Goal: Information Seeking & Learning: Understand process/instructions

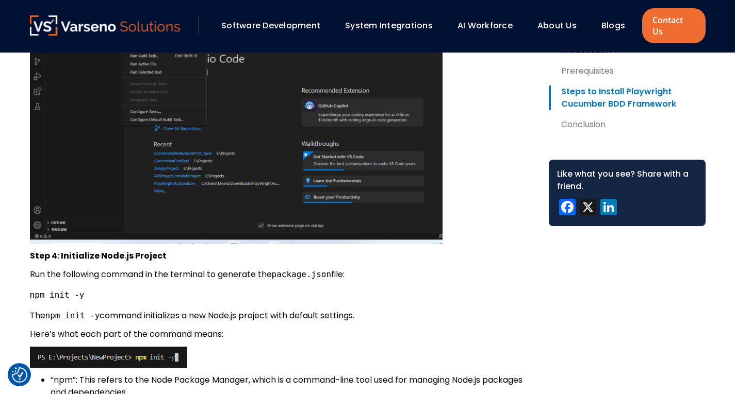
scroll to position [1519, 0]
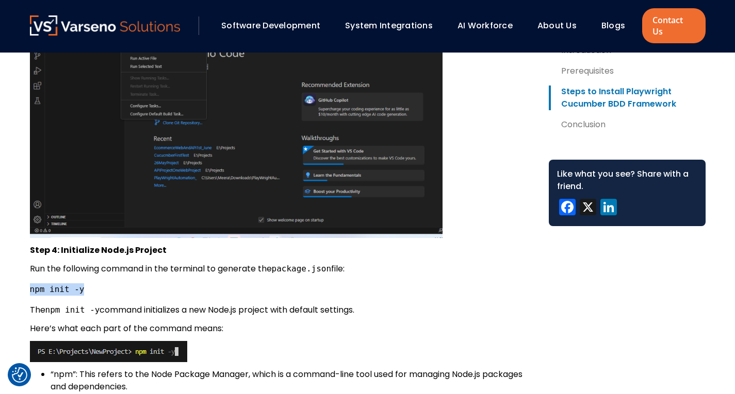
drag, startPoint x: 86, startPoint y: 278, endPoint x: 31, endPoint y: 283, distance: 54.9
click at [31, 284] on pre "npm init -y" at bounding box center [281, 290] width 502 height 12
copy code "npm init -y"
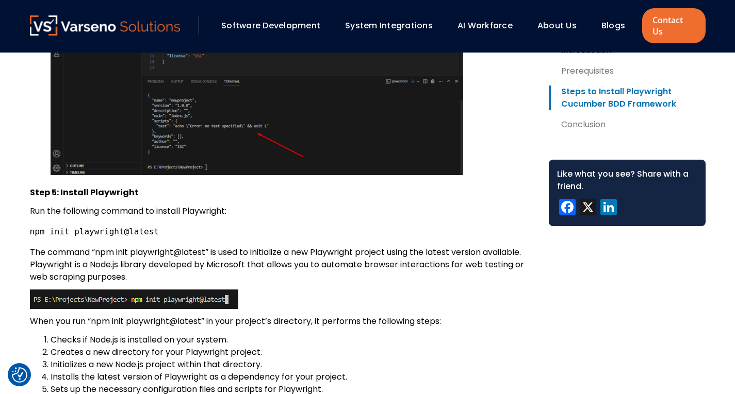
scroll to position [2015, 0]
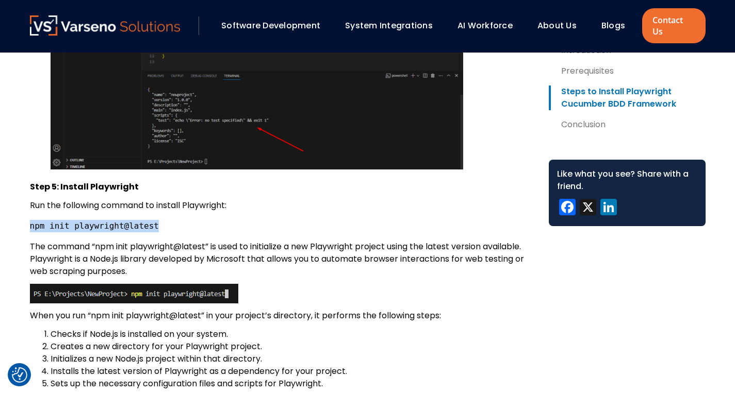
drag, startPoint x: 150, startPoint y: 215, endPoint x: 31, endPoint y: 217, distance: 118.1
click at [31, 220] on pre "npm init playwright@latest" at bounding box center [281, 226] width 502 height 12
copy code "npm init playwright@latest"
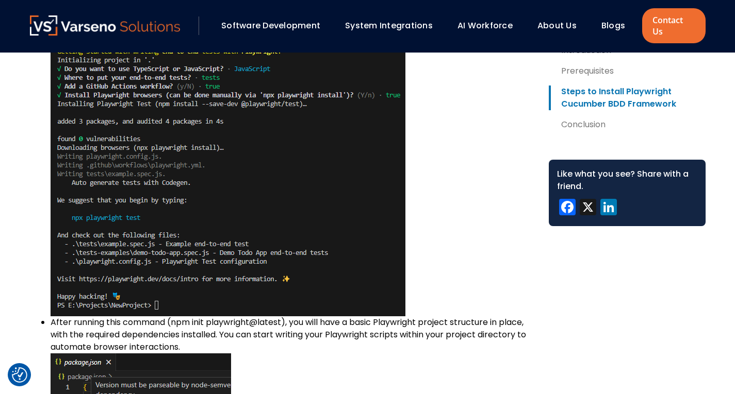
scroll to position [2585, 0]
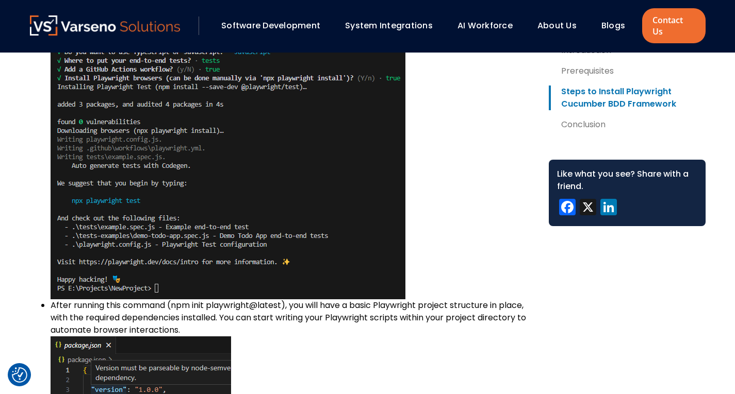
click at [436, 186] on li "It will download all the browser binaries to your system. It will show a succes…" at bounding box center [292, 146] width 482 height 308
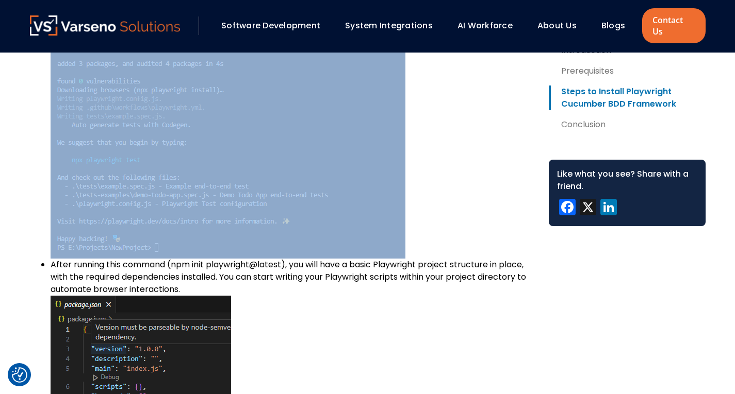
scroll to position [2606, 0]
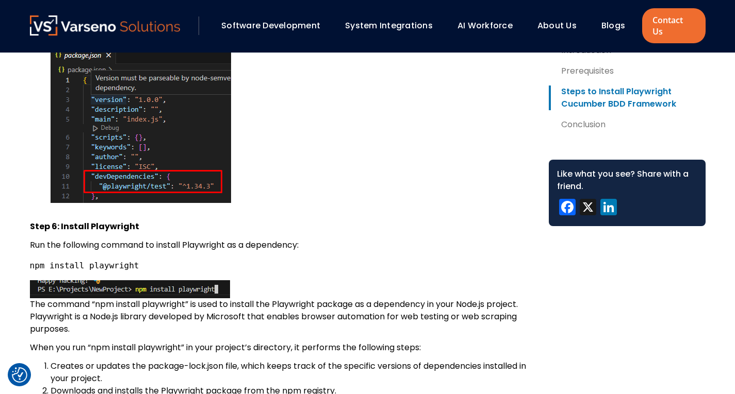
scroll to position [2895, 0]
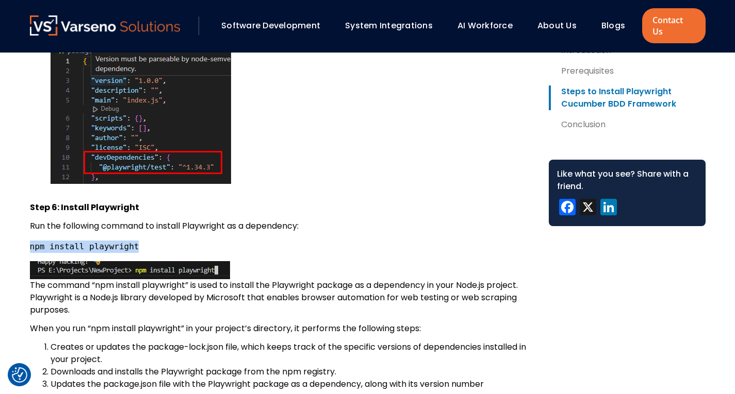
drag, startPoint x: 131, startPoint y: 238, endPoint x: 31, endPoint y: 238, distance: 100.0
click at [31, 241] on pre "npm install playwright" at bounding box center [281, 247] width 502 height 12
copy code "npm install playwright"
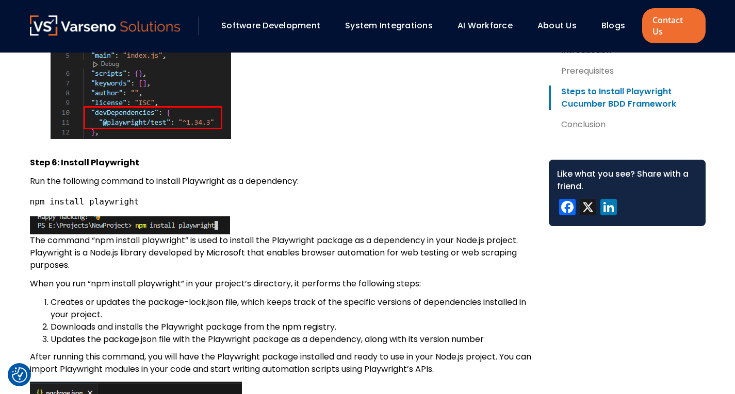
scroll to position [2957, 0]
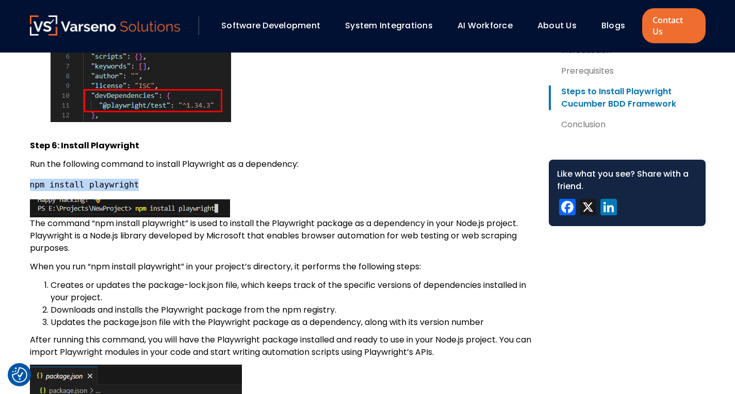
drag, startPoint x: 127, startPoint y: 174, endPoint x: 31, endPoint y: 177, distance: 96.5
click at [31, 180] on code "npm install playwright" at bounding box center [84, 185] width 109 height 10
copy code "npm install playwright"
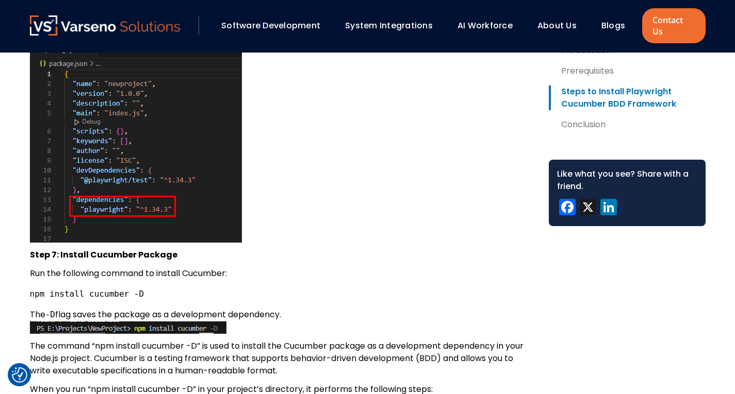
scroll to position [3295, 0]
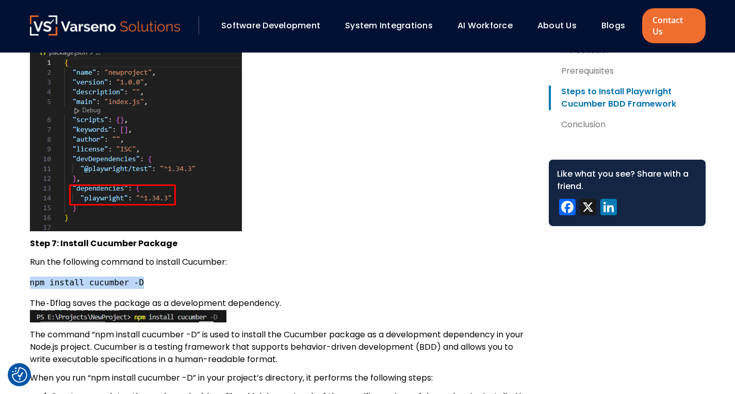
drag, startPoint x: 30, startPoint y: 271, endPoint x: 133, endPoint y: 272, distance: 102.1
click at [133, 278] on code "npm install cucumber -D" at bounding box center [87, 283] width 114 height 10
copy code "npm install cucumber -D"
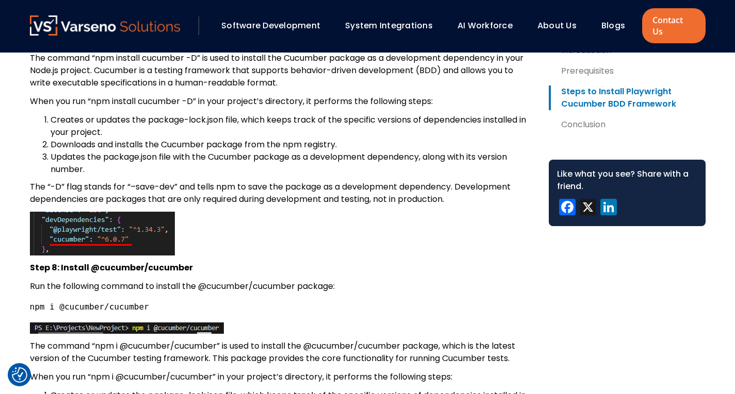
scroll to position [3606, 0]
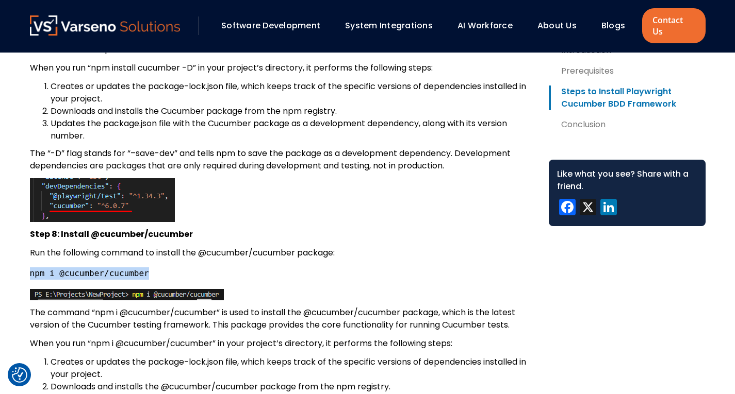
drag, startPoint x: 141, startPoint y: 266, endPoint x: 30, endPoint y: 263, distance: 111.4
click at [30, 268] on pre "npm i @cucumber/cucumber" at bounding box center [281, 274] width 502 height 12
copy code "npm i @cucumber/cucumber"
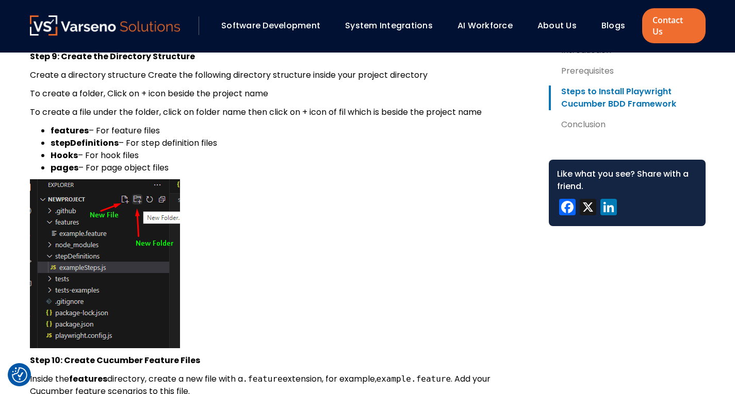
scroll to position [4244, 0]
